Goal: Information Seeking & Learning: Learn about a topic

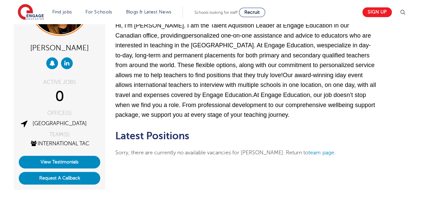
scroll to position [67, 0]
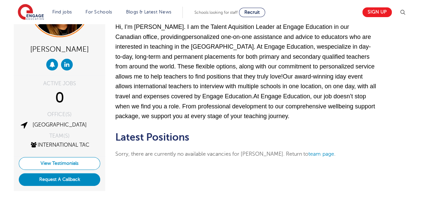
click at [80, 167] on link "View Testimonials" at bounding box center [59, 163] width 81 height 13
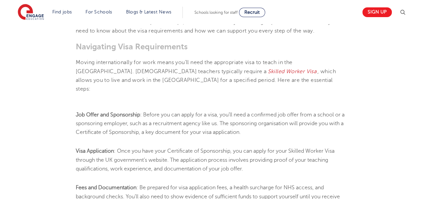
scroll to position [134, 0]
